Goal: Task Accomplishment & Management: Use online tool/utility

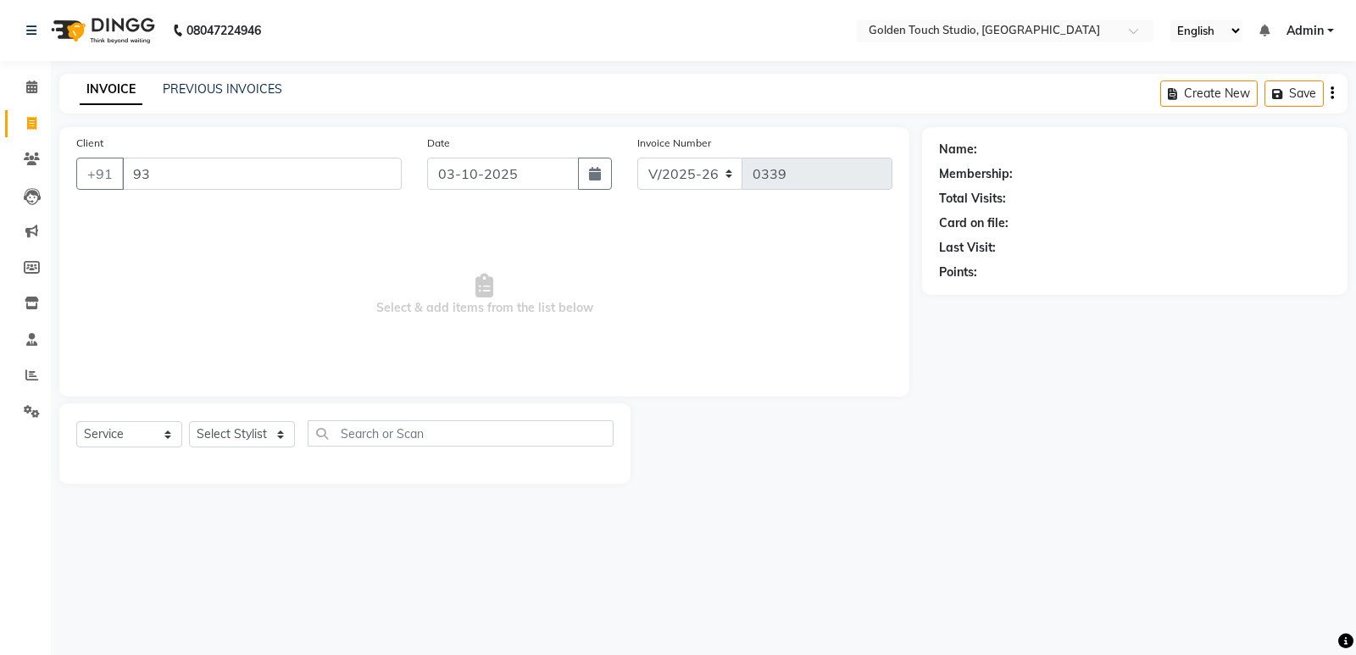
select select "7211"
select select "service"
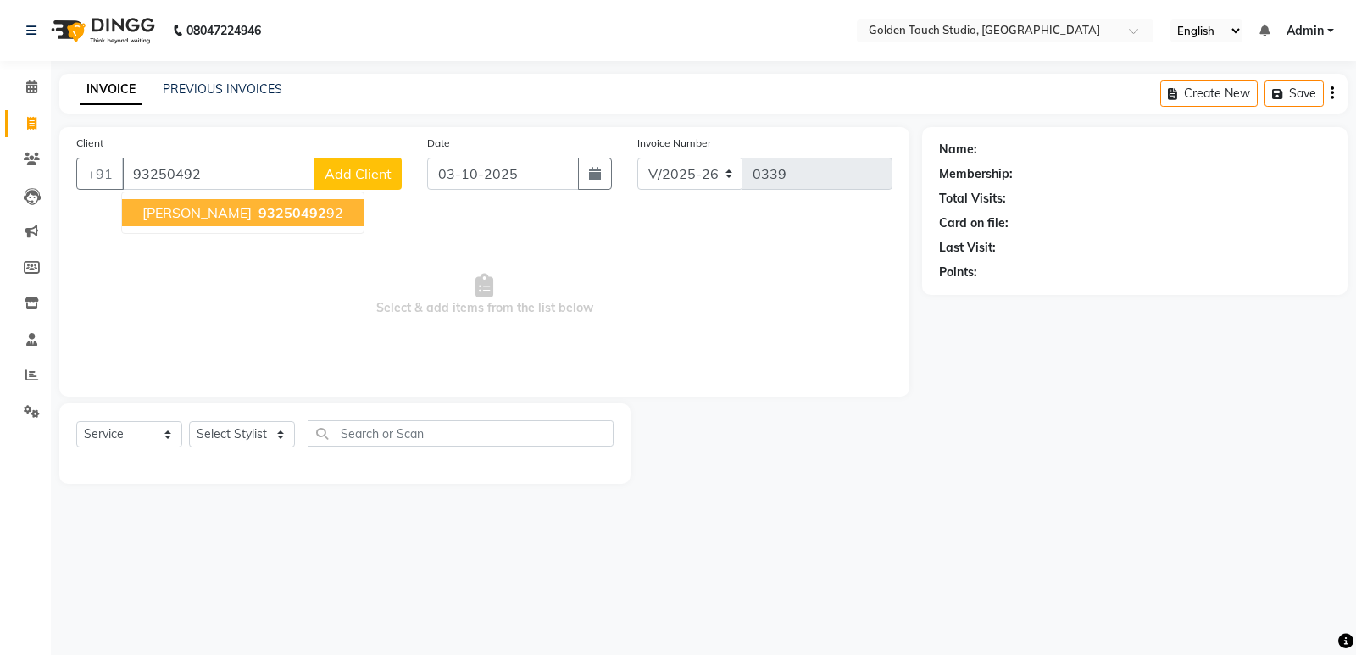
click at [245, 215] on span "[PERSON_NAME]" at bounding box center [196, 212] width 109 height 17
type input "9325049292"
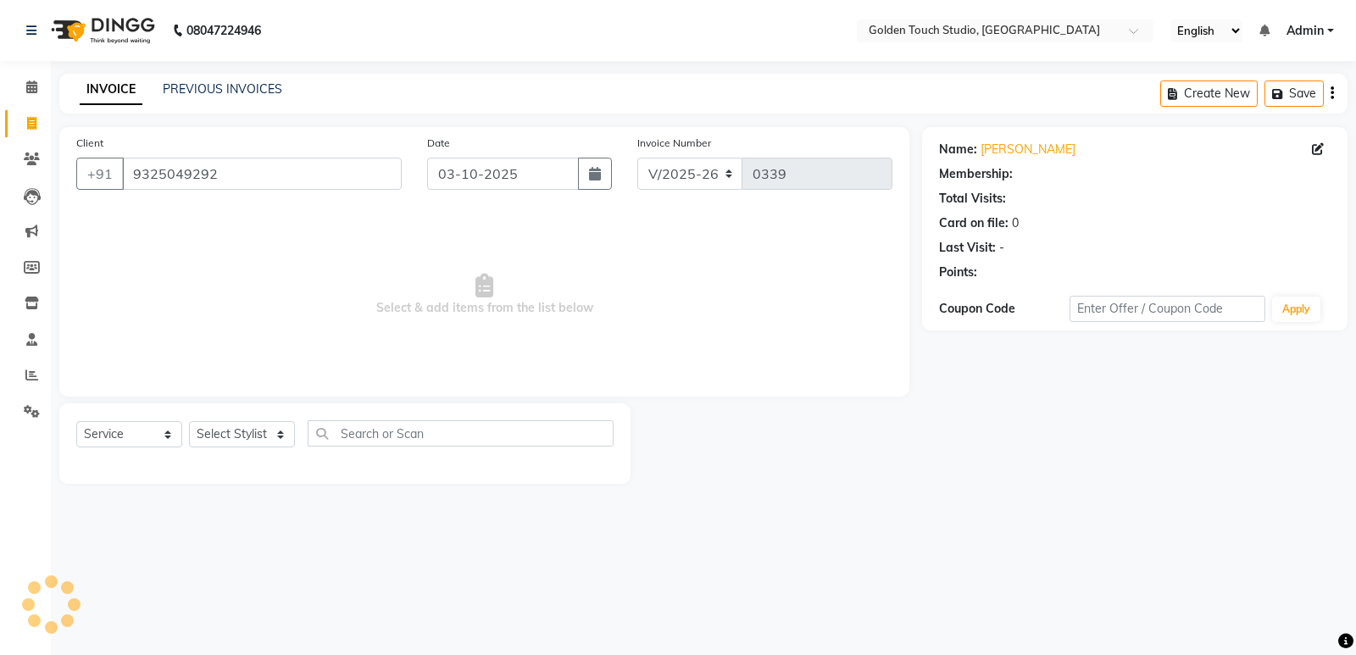
select select "1: Object"
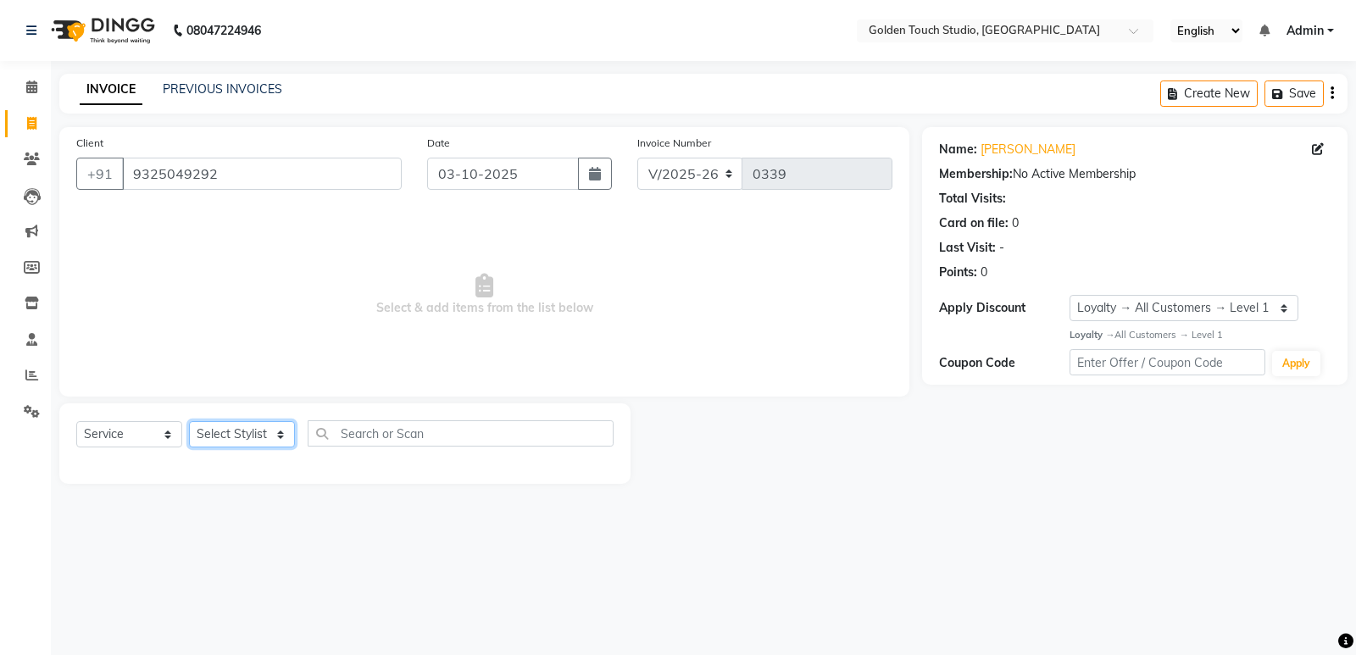
click at [206, 436] on select "Select Stylist [PERSON_NAME] [PERSON_NAME] [PERSON_NAME] nails Kulpna [PERSON_N…" at bounding box center [242, 434] width 106 height 26
select select "60860"
click at [189, 421] on select "Select Stylist [PERSON_NAME] [PERSON_NAME] [PERSON_NAME] nails Kulpna [PERSON_N…" at bounding box center [242, 434] width 106 height 26
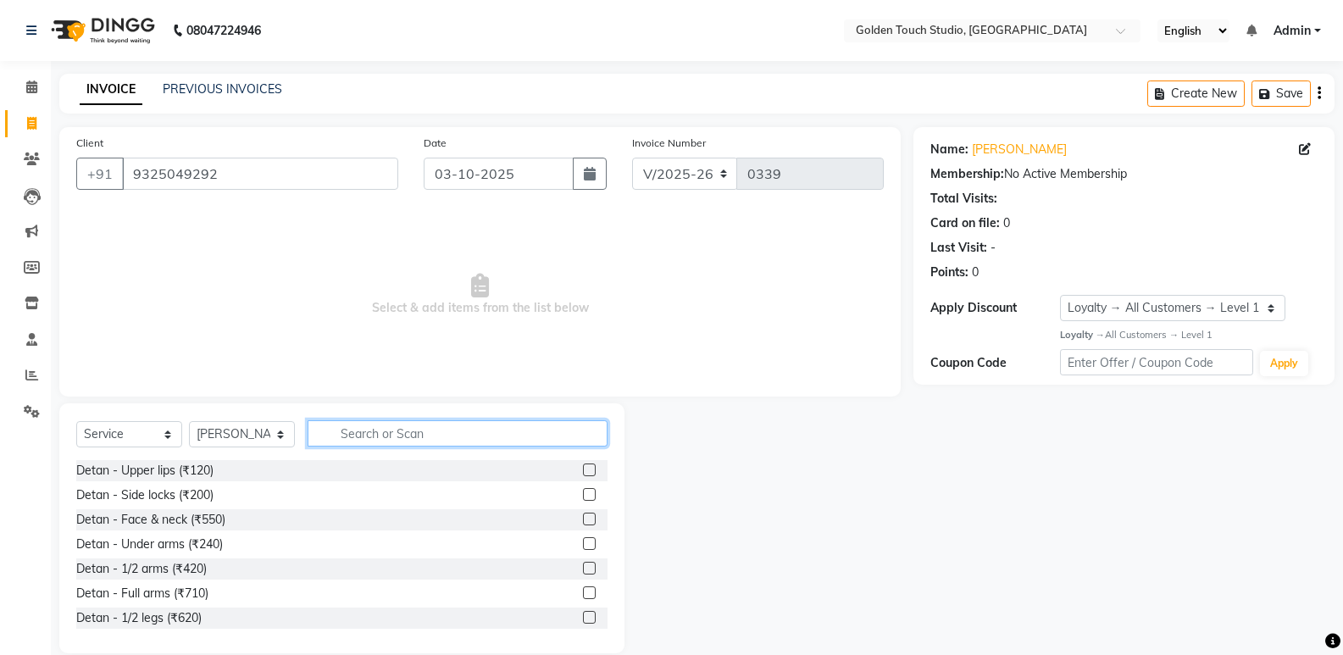
click at [344, 431] on input "text" at bounding box center [458, 433] width 300 height 26
type input "thre"
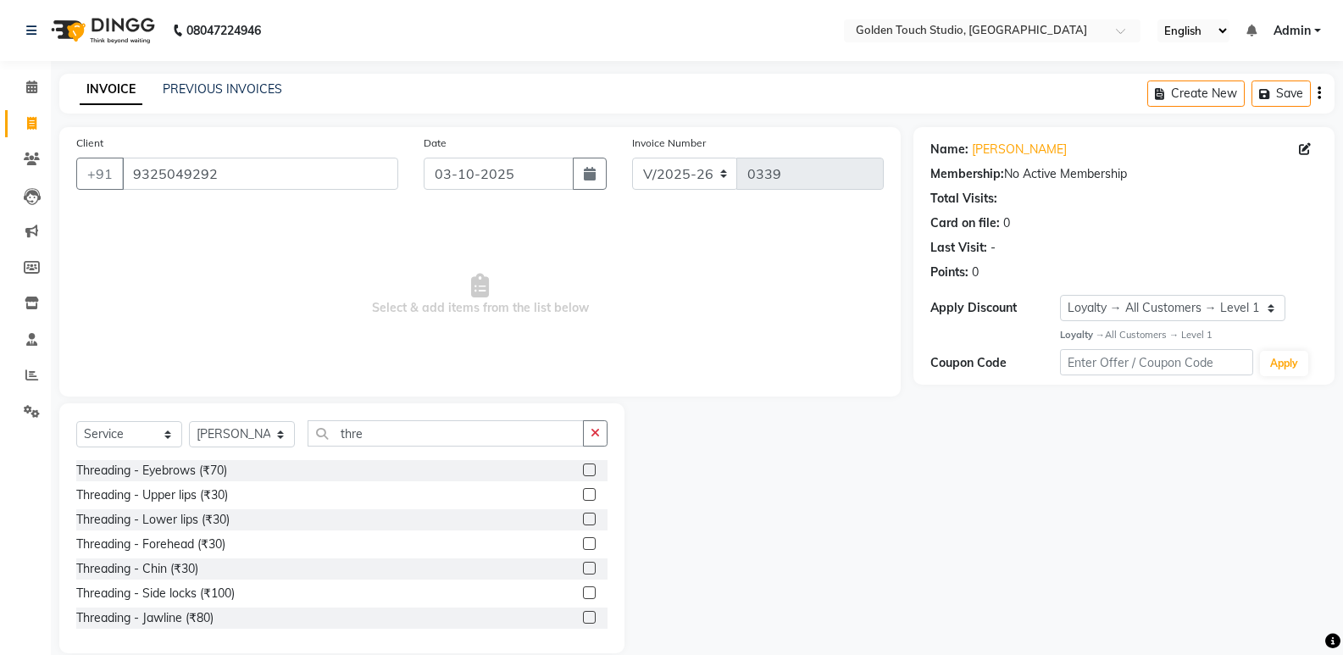
click at [583, 469] on label at bounding box center [589, 470] width 13 height 13
click at [583, 469] on input "checkbox" at bounding box center [588, 470] width 11 height 11
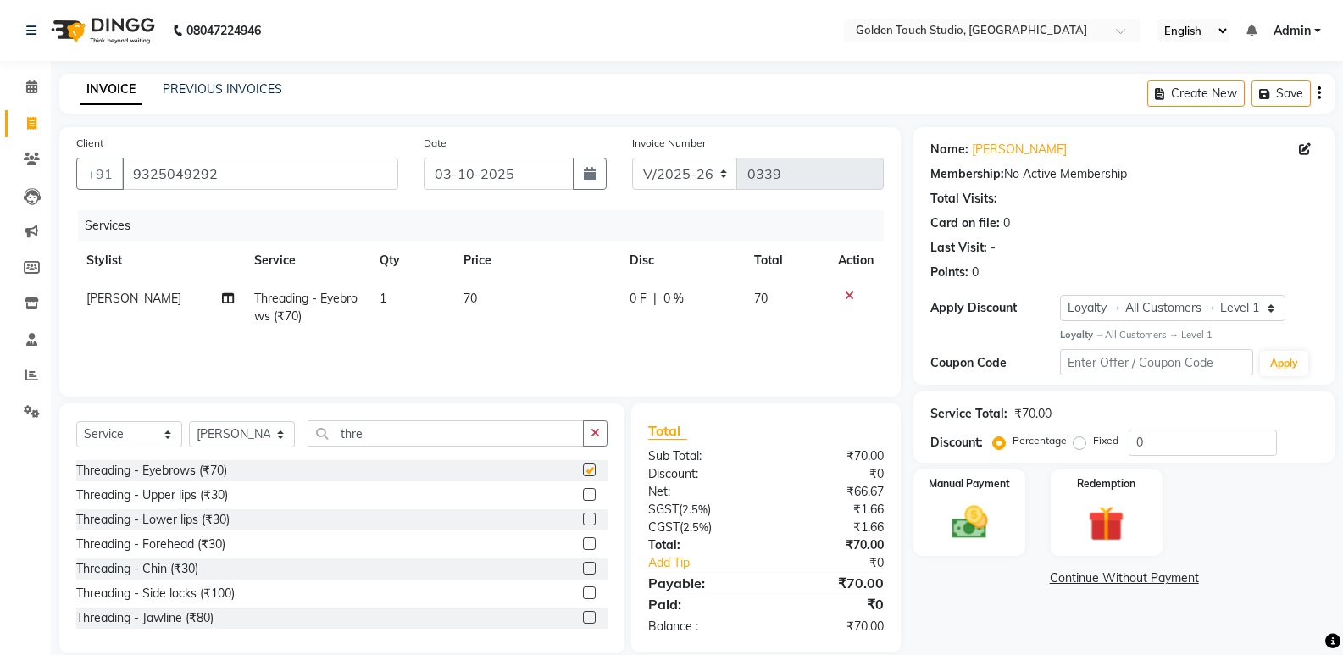
checkbox input "false"
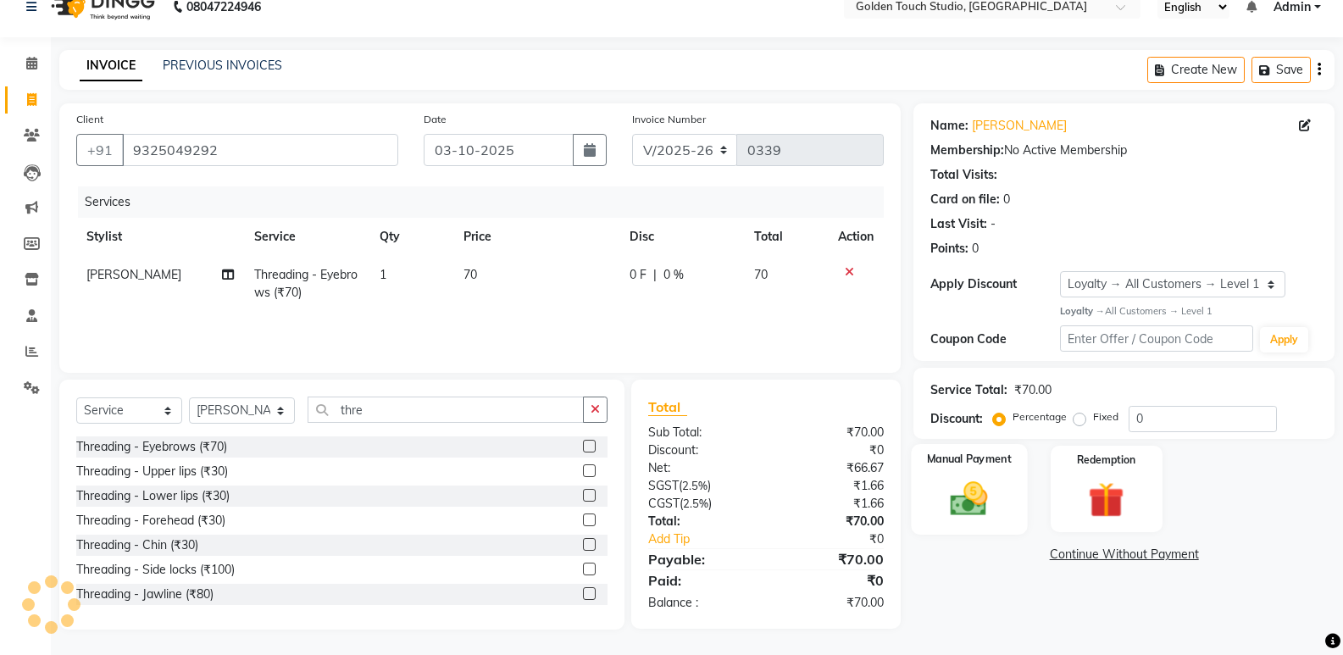
click at [998, 495] on img at bounding box center [969, 498] width 60 height 43
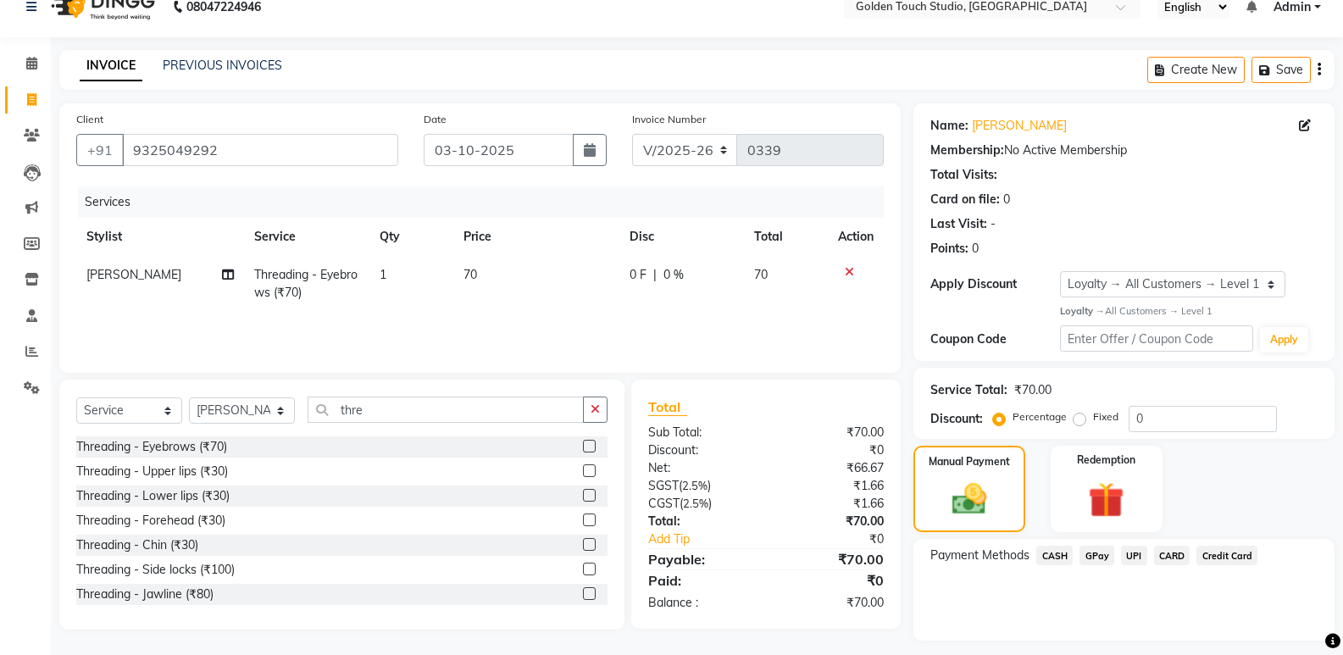
click at [1056, 554] on span "CASH" at bounding box center [1055, 555] width 36 height 19
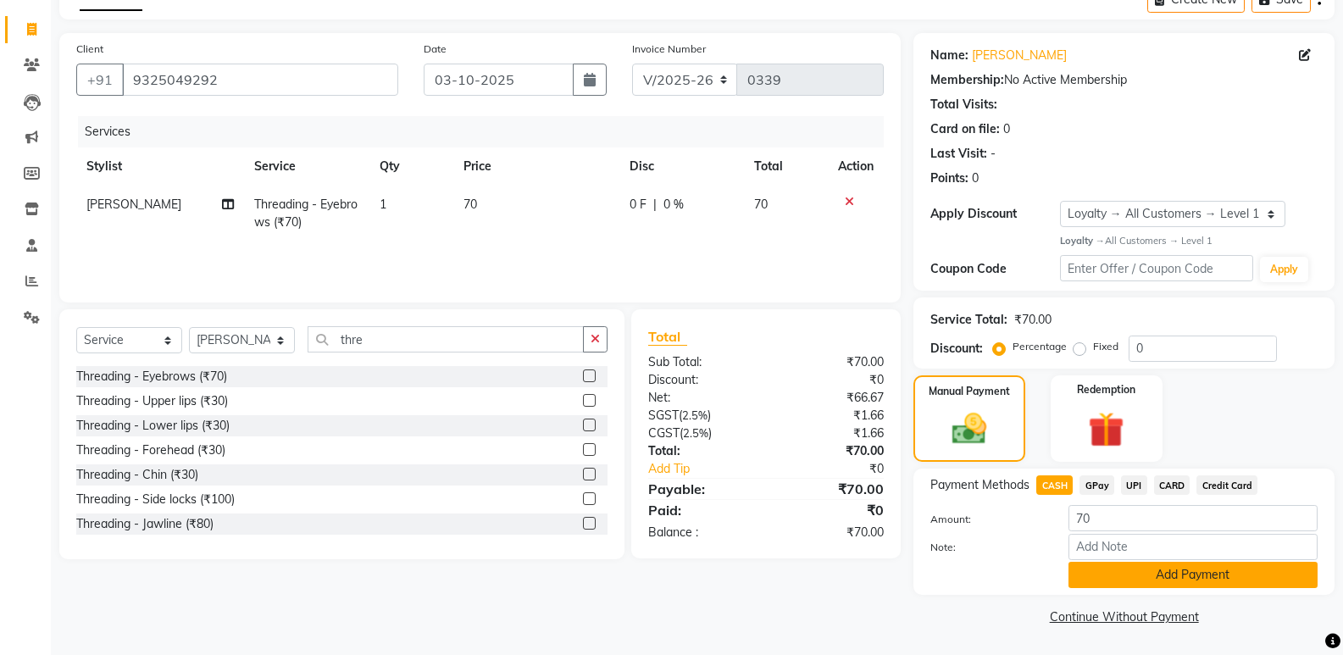
click at [1155, 570] on button "Add Payment" at bounding box center [1193, 575] width 249 height 26
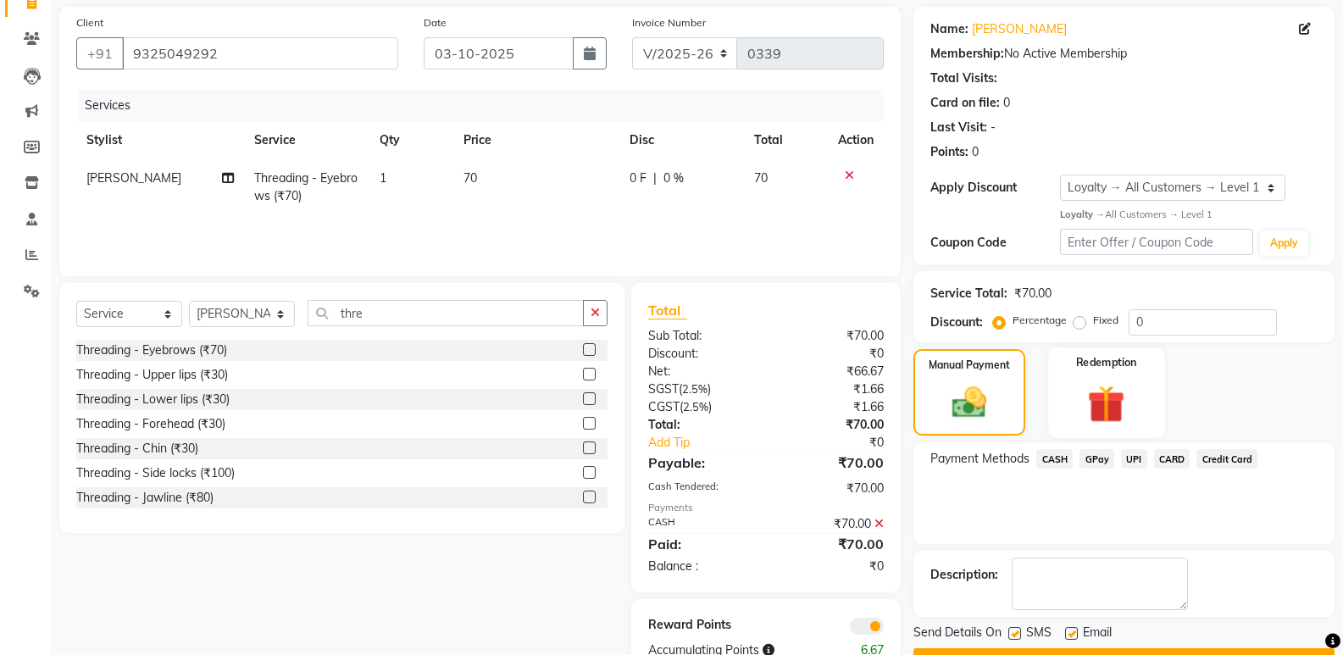
scroll to position [167, 0]
